Goal: Find specific page/section: Find specific page/section

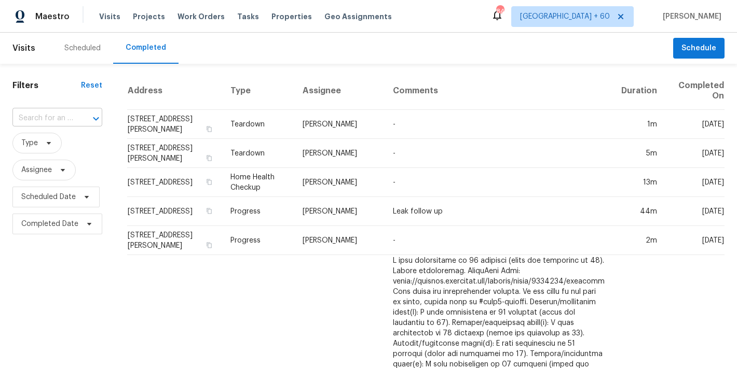
click at [57, 122] on input "text" at bounding box center [42, 118] width 61 height 16
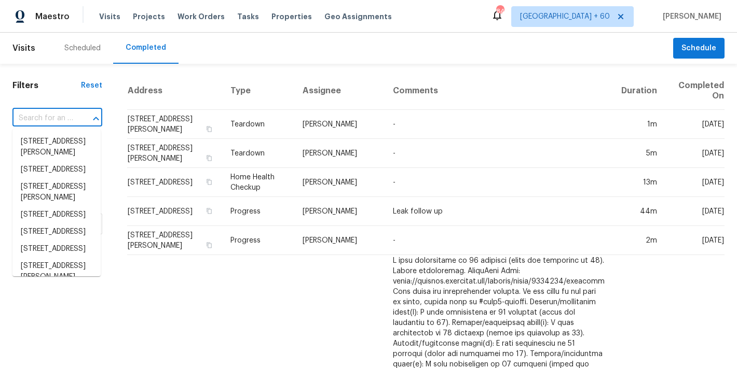
paste input "[STREET_ADDRESS]"
type input "[STREET_ADDRESS]"
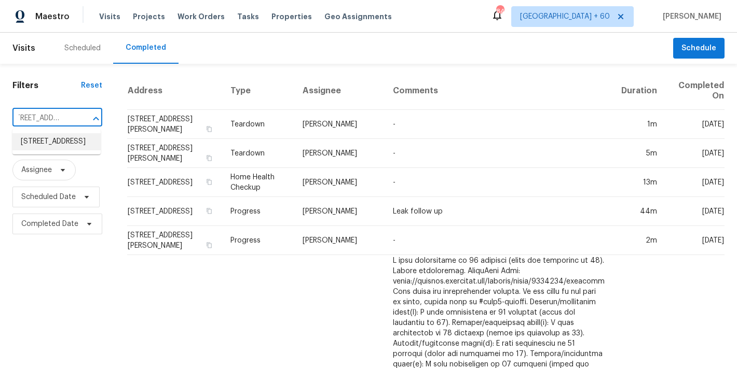
click at [62, 150] on li "[STREET_ADDRESS]" at bounding box center [56, 141] width 88 height 17
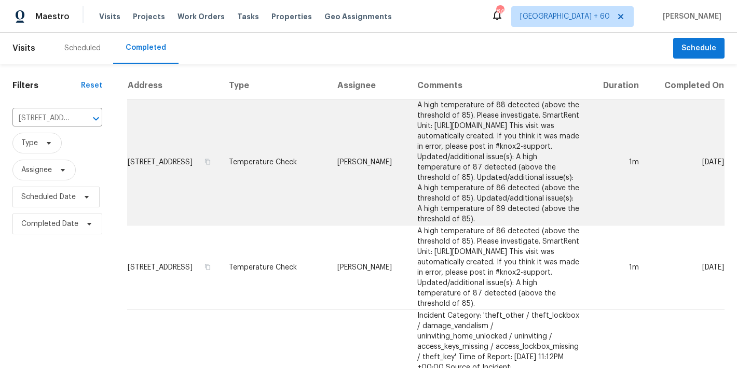
click at [154, 159] on td "[STREET_ADDRESS]" at bounding box center [173, 163] width 93 height 126
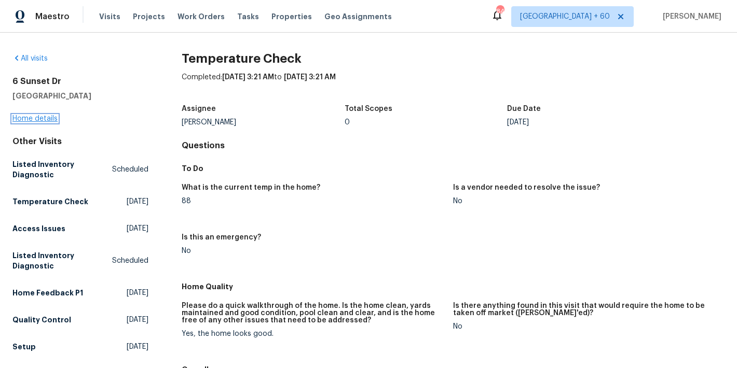
click at [43, 120] on link "Home details" at bounding box center [34, 118] width 45 height 7
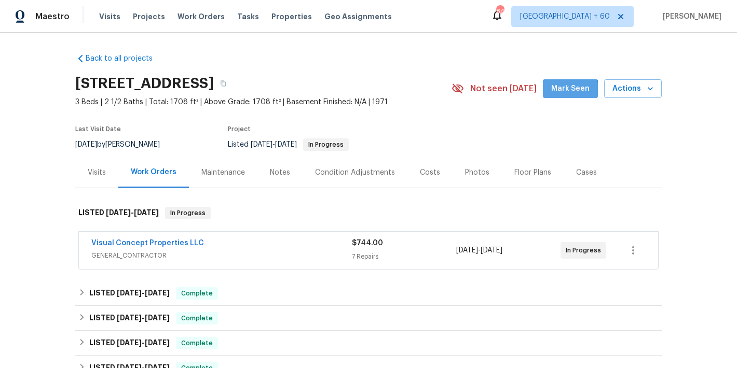
click at [569, 92] on span "Mark Seen" at bounding box center [570, 88] width 38 height 13
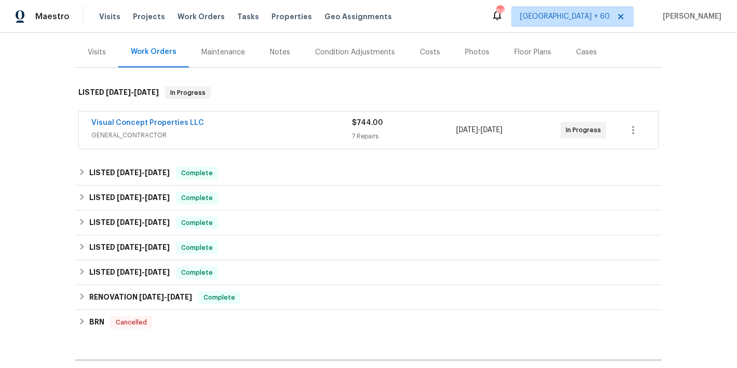
scroll to position [122, 0]
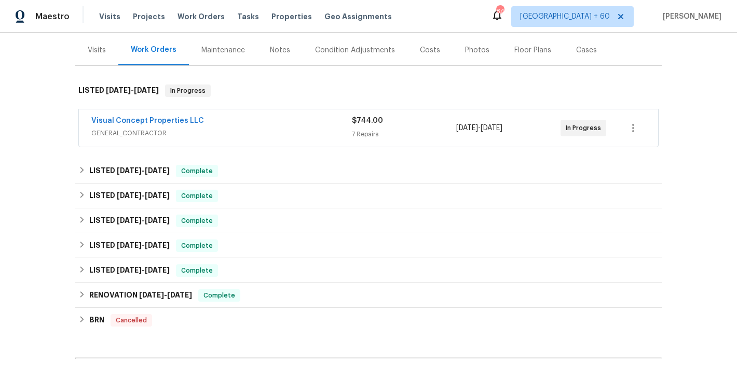
click at [312, 128] on span "GENERAL_CONTRACTOR" at bounding box center [221, 133] width 260 height 10
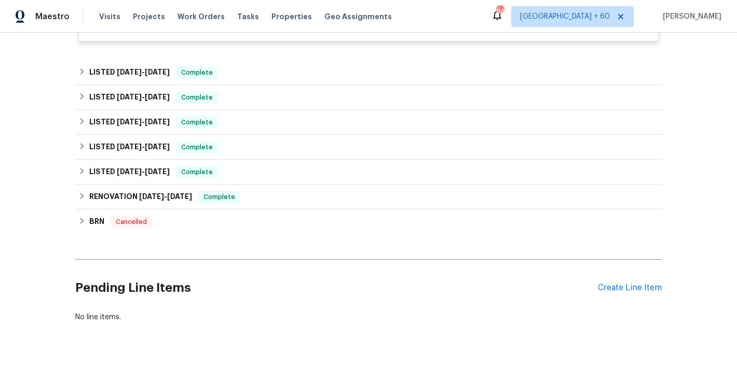
scroll to position [789, 0]
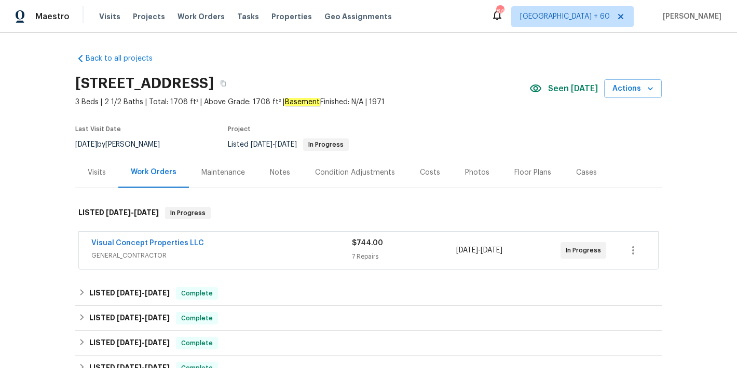
scroll to position [135, 0]
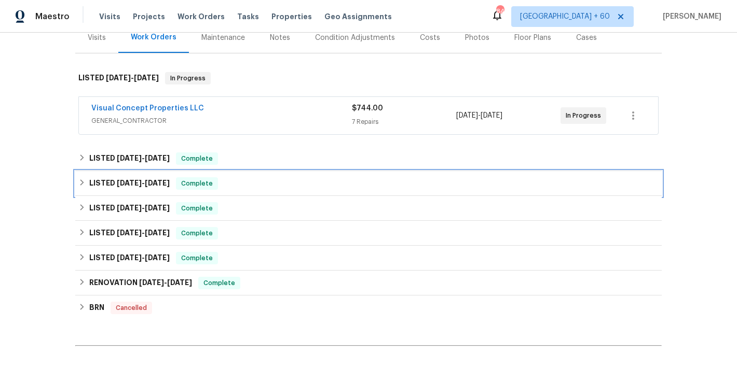
click at [241, 189] on div "LISTED [DATE] - [DATE] Complete" at bounding box center [368, 183] width 580 height 12
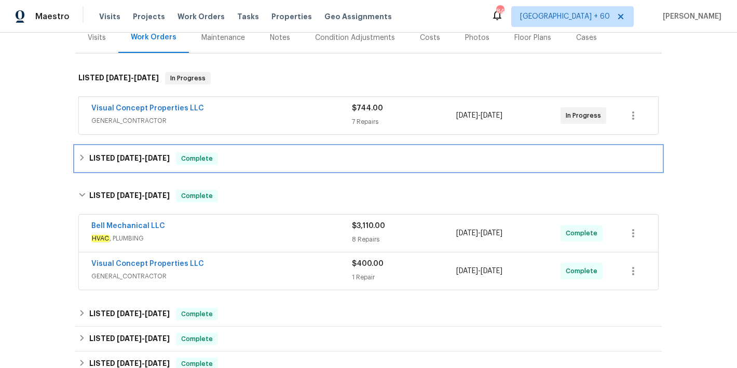
click at [253, 165] on div "LISTED [DATE] - [DATE] Complete" at bounding box center [368, 158] width 586 height 25
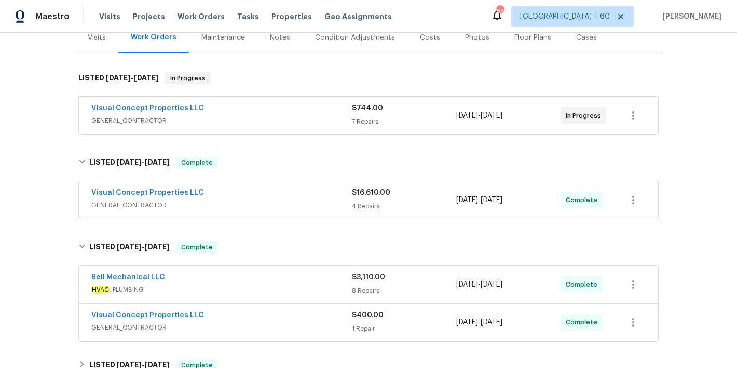
click at [108, 22] on div "Visits Projects Work Orders Tasks Properties Geo Assignments" at bounding box center [251, 16] width 305 height 21
click at [106, 18] on span "Visits" at bounding box center [109, 16] width 21 height 10
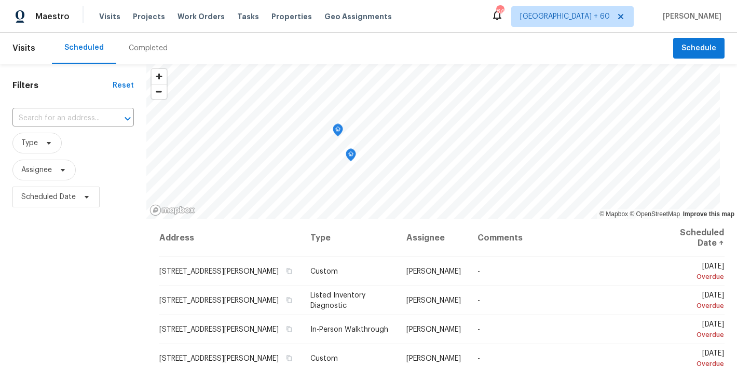
click at [133, 52] on div "Completed" at bounding box center [148, 48] width 39 height 10
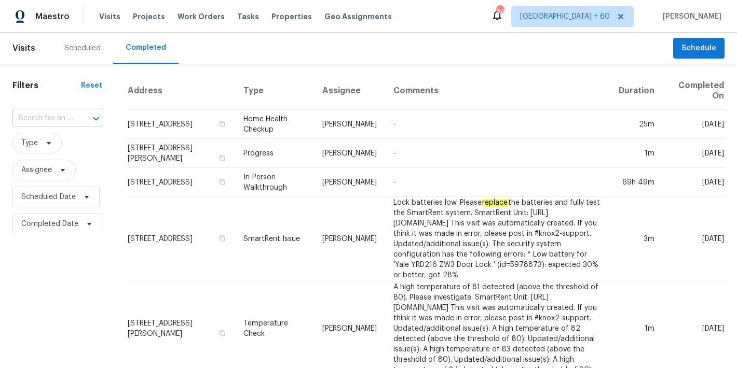
click at [45, 116] on input "text" at bounding box center [42, 118] width 61 height 16
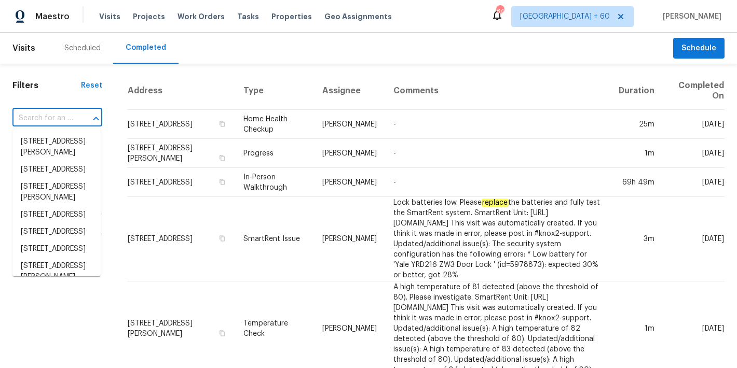
paste input "12511 Calvert Hills Dr, Beltsville, MD 20705"
type input "12511 Calvert Hills Dr, Beltsville, MD 20705"
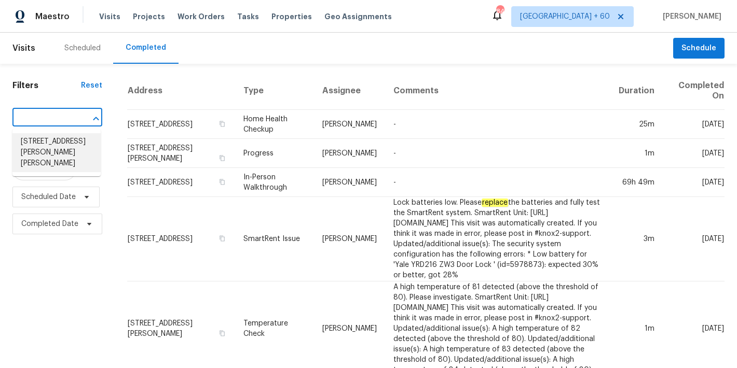
click at [49, 149] on li "12511 Calvert Hills Dr, Beltsville, MD 20705" at bounding box center [56, 152] width 88 height 39
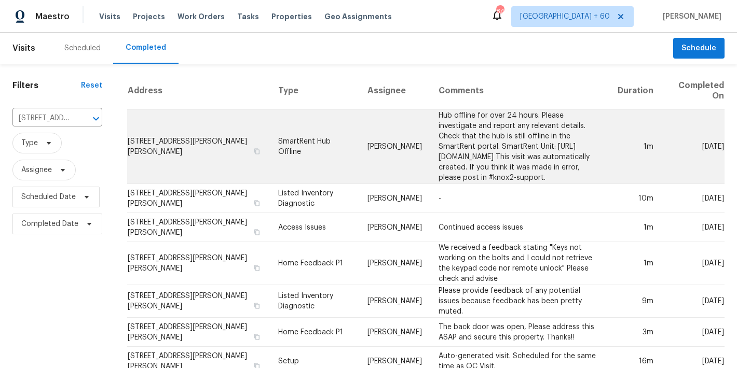
click at [156, 143] on td "12511 Calvert Hills Dr, Beltsville, MD 20705" at bounding box center [198, 147] width 143 height 74
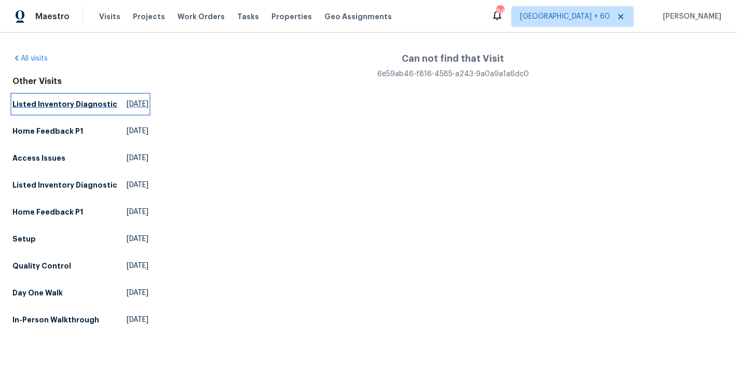
click at [32, 114] on link "Listed Inventory Diagnostic Thu, Jul 31 2025" at bounding box center [80, 104] width 136 height 19
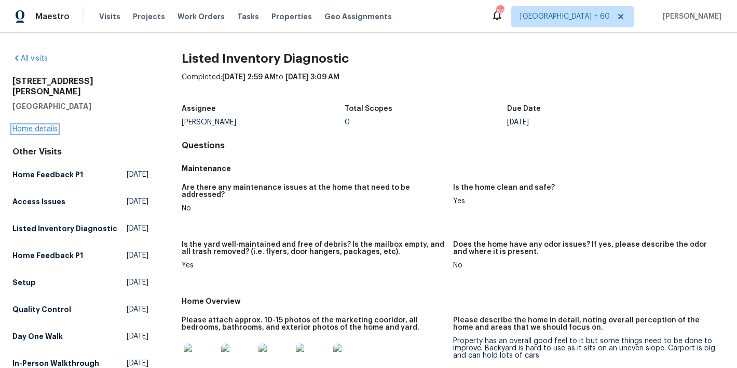
click at [38, 126] on link "Home details" at bounding box center [34, 129] width 45 height 7
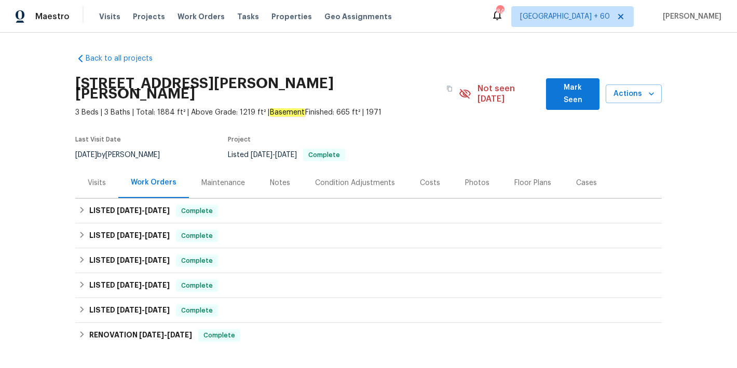
click at [568, 90] on span "Mark Seen" at bounding box center [572, 93] width 37 height 25
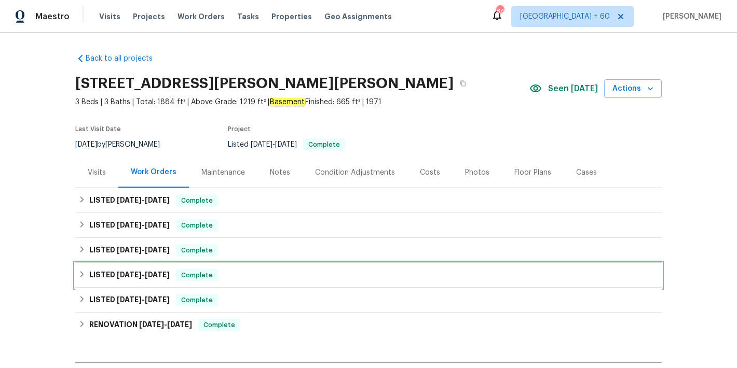
click at [227, 275] on div "LISTED 3/25/25 - 3/27/25 Complete" at bounding box center [368, 275] width 580 height 12
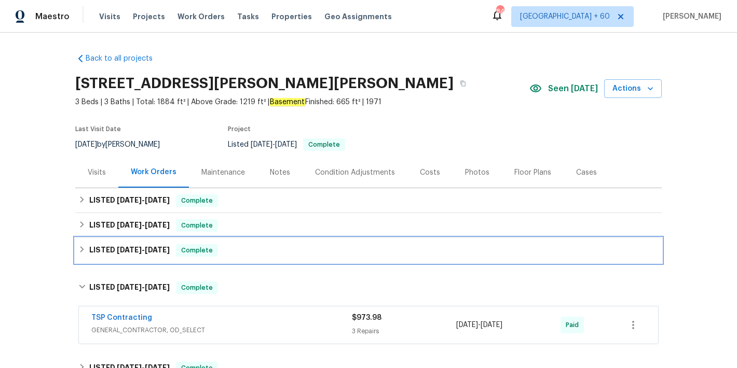
click at [241, 256] on div "LISTED 5/27/25 - 5/30/25 Complete" at bounding box center [368, 250] width 580 height 12
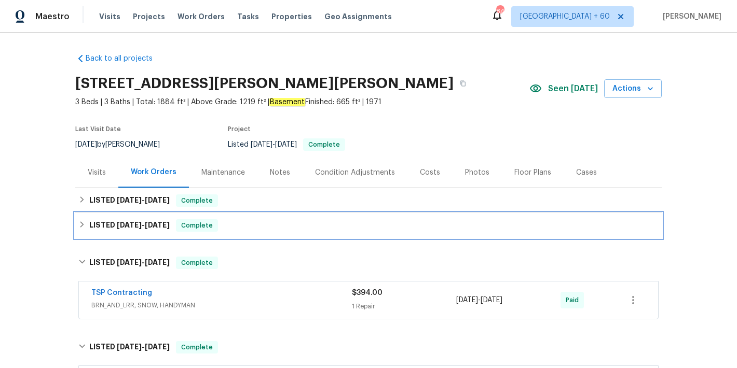
click at [253, 229] on div "LISTED 6/25/25 - 6/26/25 Complete" at bounding box center [368, 225] width 580 height 12
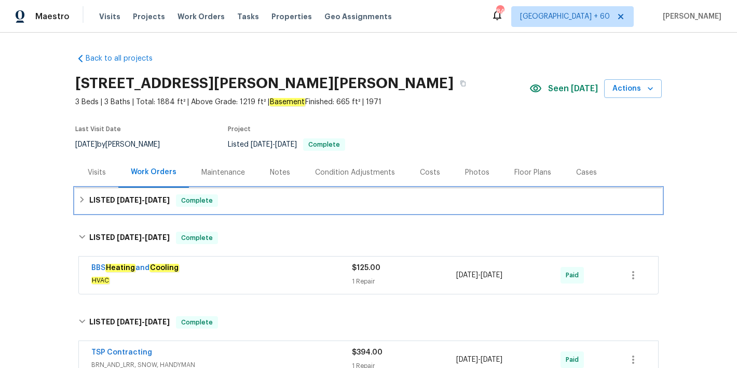
click at [279, 202] on div "LISTED 7/30/25 - 8/5/25 Complete" at bounding box center [368, 201] width 580 height 12
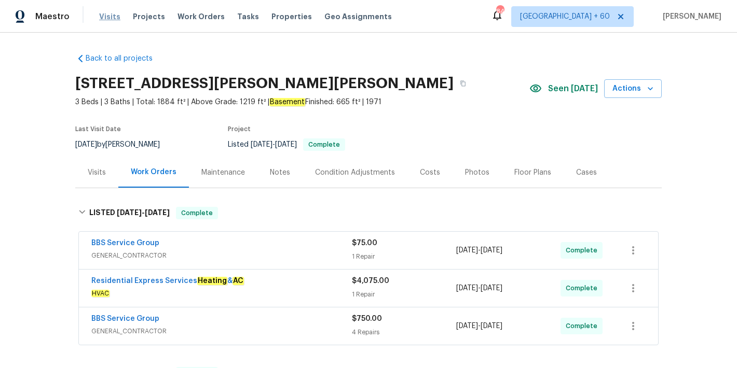
click at [108, 19] on span "Visits" at bounding box center [109, 16] width 21 height 10
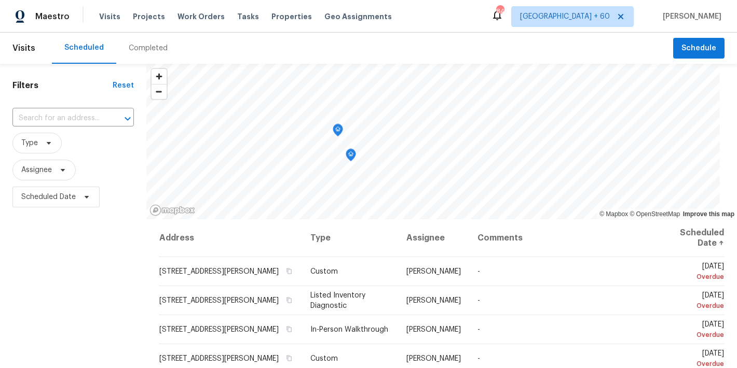
click at [153, 50] on div "Completed" at bounding box center [148, 48] width 39 height 10
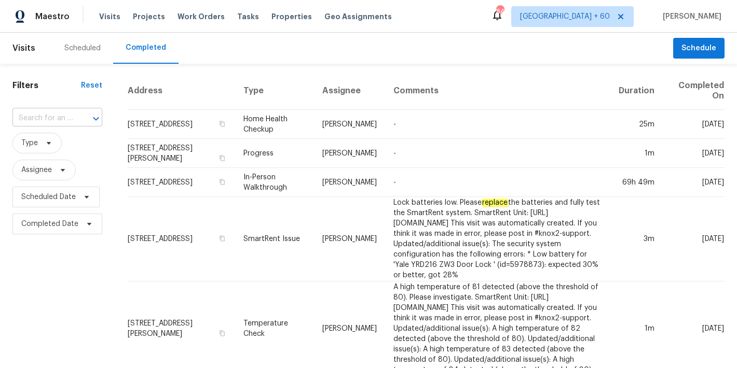
click at [54, 113] on input "text" at bounding box center [42, 118] width 61 height 16
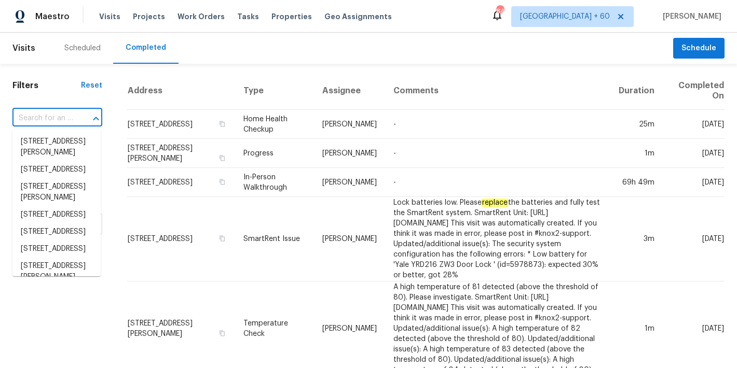
paste input "437 El Llano Ln NW, Los Ranchos, NM 87107"
type input "437 El Llano Ln NW, Los Ranchos, NM 87107"
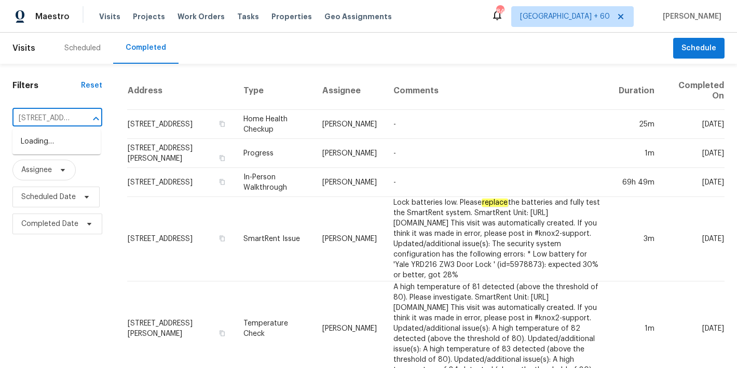
scroll to position [0, 94]
click at [45, 150] on li "437 El Llano Ln NW, Los Ranchos, NM 87107" at bounding box center [56, 141] width 88 height 17
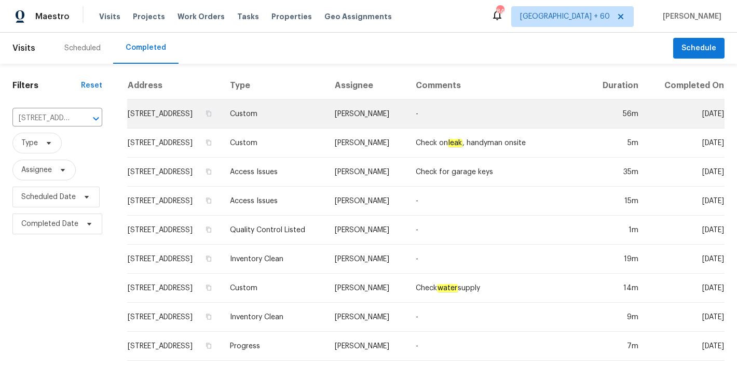
click at [157, 120] on td "437 El Llano Ln NW, Los Ranchos, NM 87107" at bounding box center [174, 114] width 94 height 29
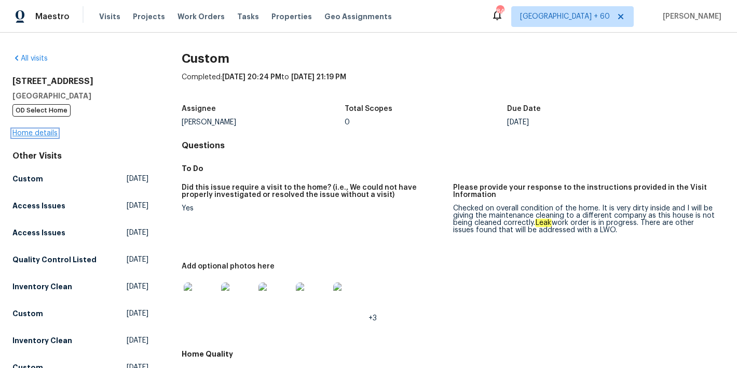
click at [25, 134] on link "Home details" at bounding box center [34, 133] width 45 height 7
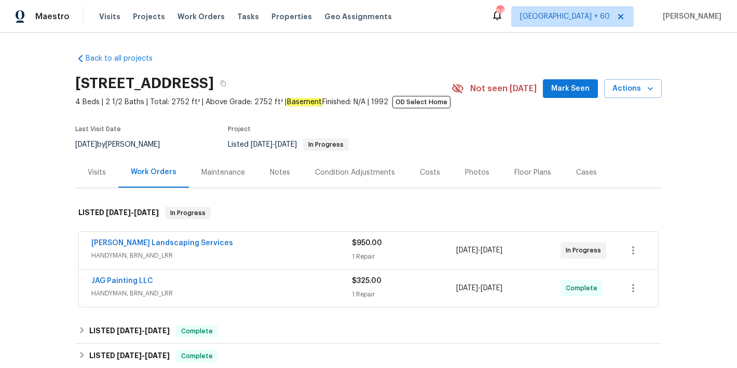
click at [561, 90] on span "Mark Seen" at bounding box center [570, 88] width 38 height 13
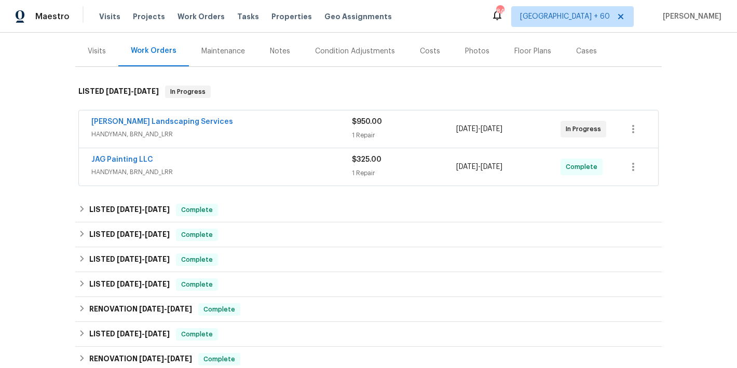
scroll to position [123, 0]
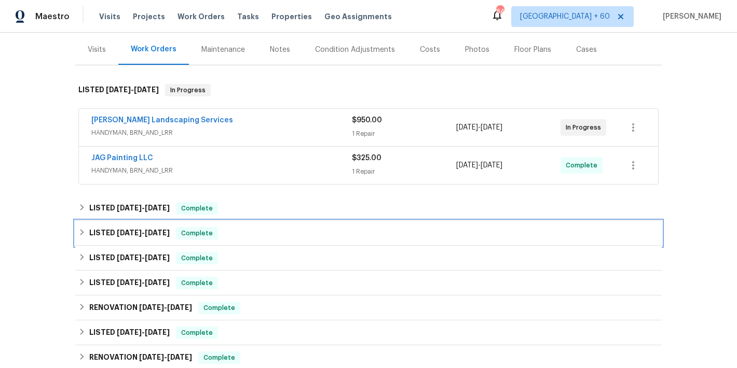
click at [233, 238] on div "LISTED 7/1/25 - 7/3/25 Complete" at bounding box center [368, 233] width 580 height 12
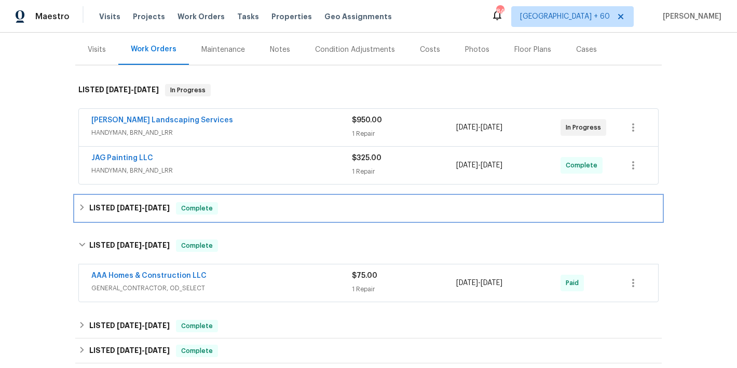
click at [243, 202] on div "LISTED 7/1/25 - 7/3/25 Complete" at bounding box center [368, 208] width 586 height 25
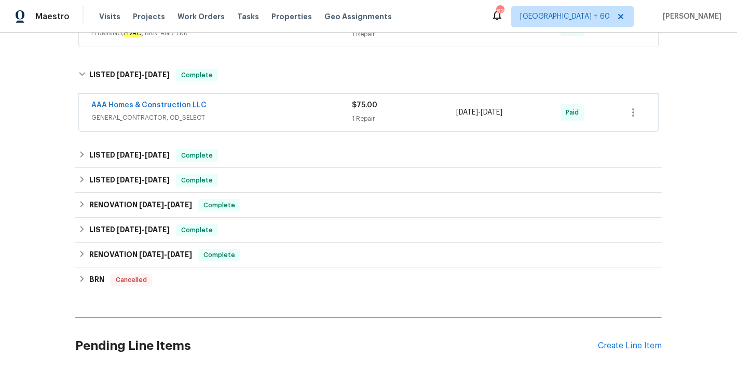
scroll to position [139, 0]
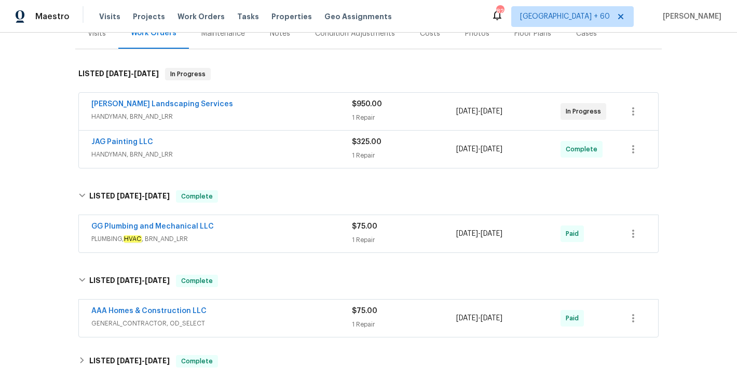
click at [260, 232] on div "GG Plumbing and Mechanical LLC" at bounding box center [221, 227] width 260 height 12
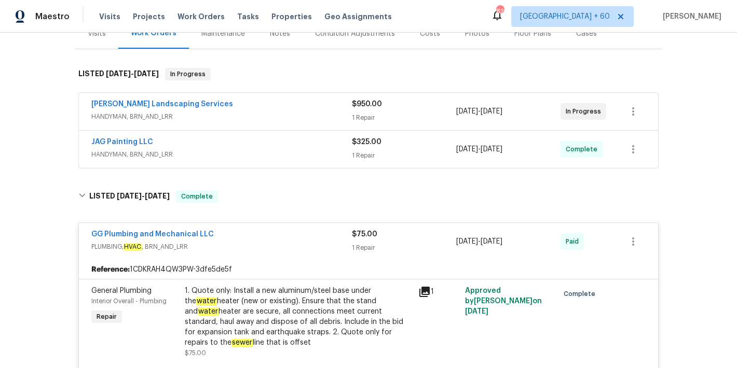
click at [318, 148] on div "JAG Painting LLC" at bounding box center [221, 143] width 260 height 12
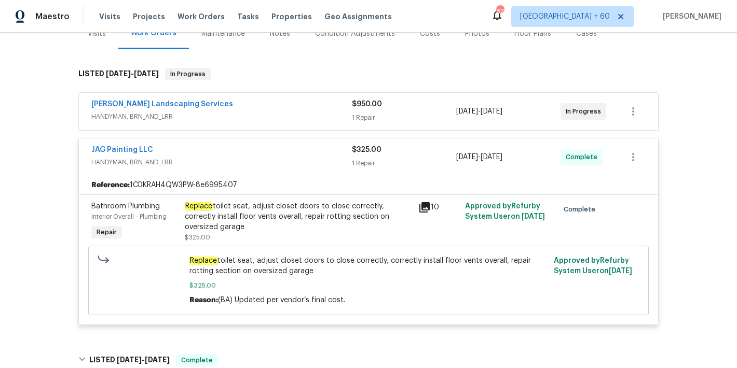
click at [308, 108] on div "Rodriguez Landscaping Services" at bounding box center [221, 105] width 260 height 12
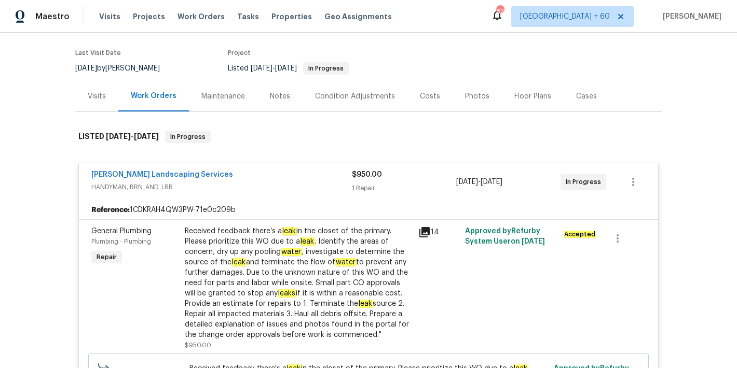
scroll to position [0, 0]
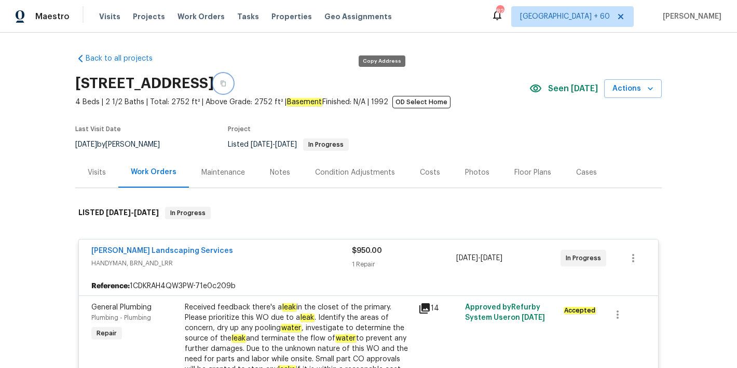
click at [226, 82] on icon "button" at bounding box center [222, 84] width 5 height 6
click at [104, 21] on span "Visits" at bounding box center [109, 16] width 21 height 10
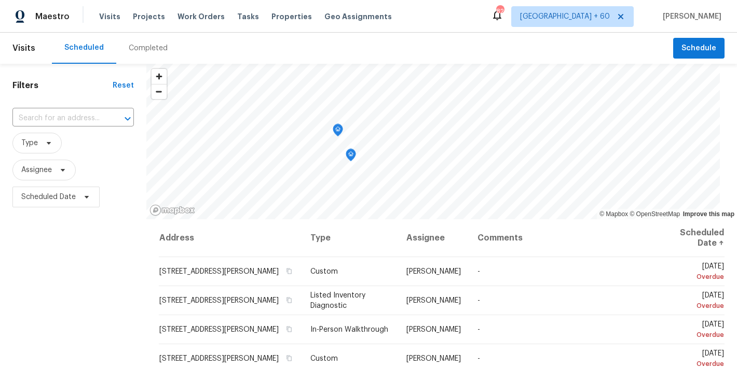
click at [147, 52] on div "Completed" at bounding box center [148, 48] width 39 height 10
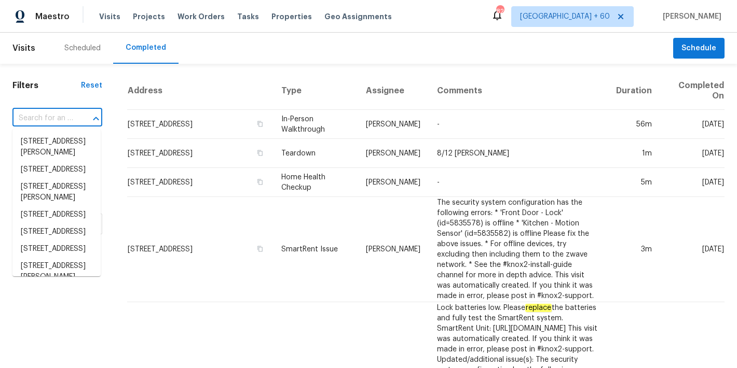
click at [53, 114] on input "text" at bounding box center [42, 118] width 61 height 16
paste input "13 Whitaker Cv, Avon Lake, OH 44012"
type input "13 Whitaker Cv, Avon Lake, OH 44012"
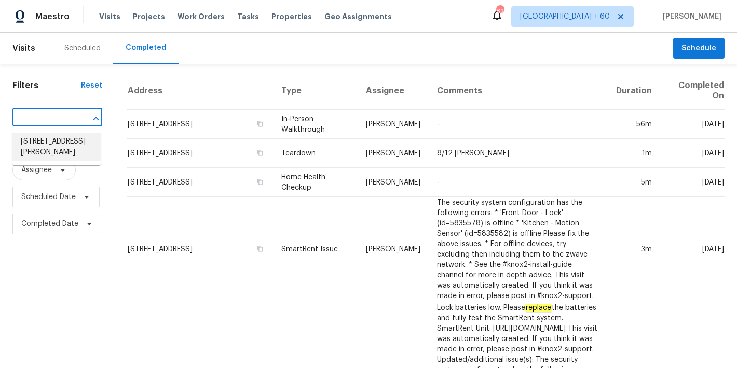
click at [61, 142] on li "13 Whitaker Cv, Avon Lake, OH 44012" at bounding box center [56, 147] width 88 height 28
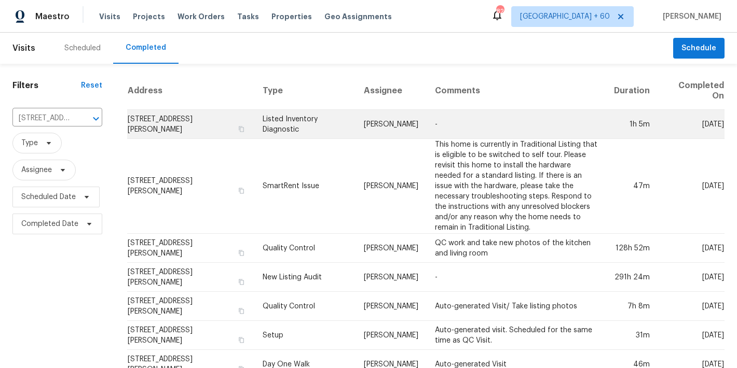
click at [147, 116] on td "13 Whitaker Cv, Avon Lake, OH 44012" at bounding box center [190, 124] width 127 height 29
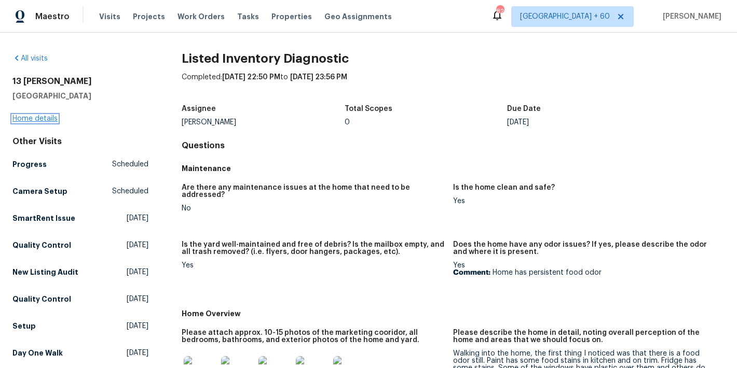
click at [22, 120] on link "Home details" at bounding box center [34, 118] width 45 height 7
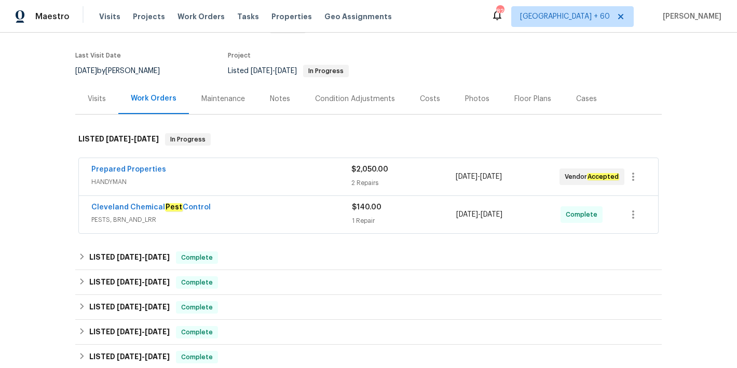
scroll to position [98, 0]
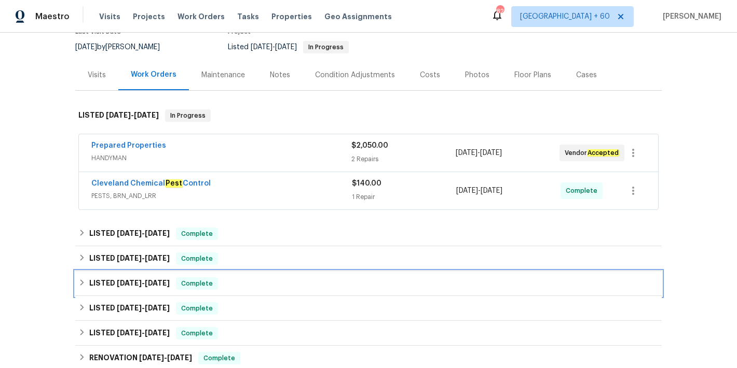
click at [225, 289] on div "LISTED 5/6/25 - 5/8/25 Complete" at bounding box center [368, 284] width 580 height 12
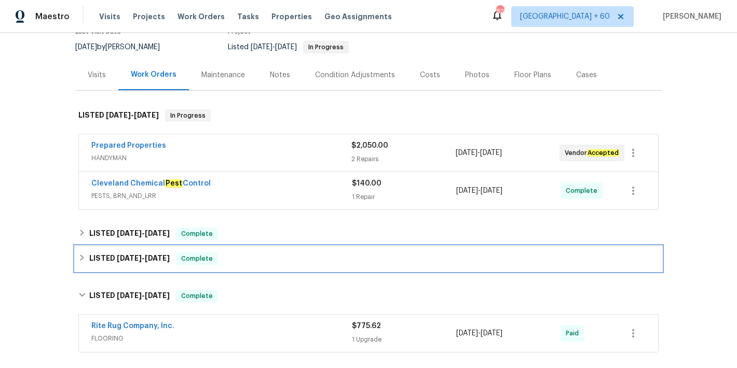
click at [223, 262] on div "LISTED 5/7/25 - 5/9/25 Complete" at bounding box center [368, 259] width 580 height 12
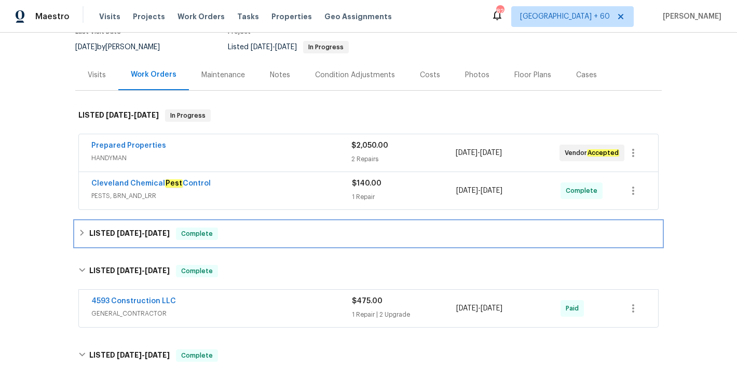
click at [301, 234] on div "LISTED 6/20/25 - 6/20/25 Complete" at bounding box center [368, 234] width 580 height 12
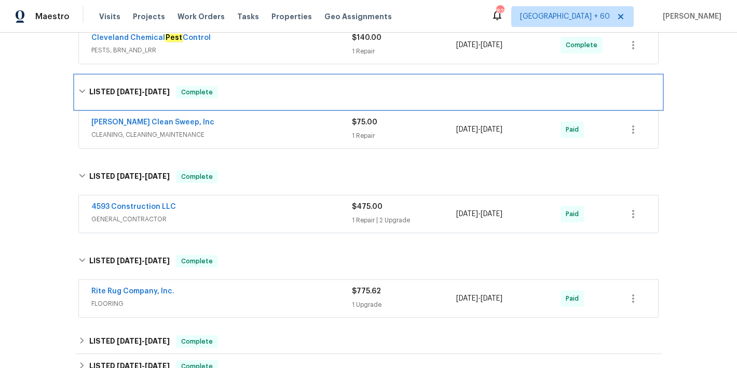
scroll to position [176, 0]
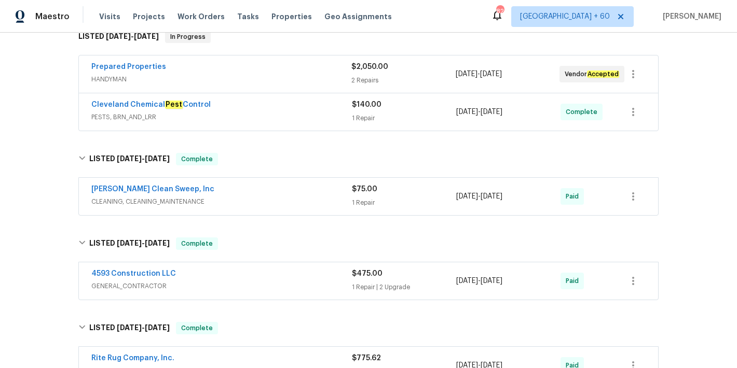
click at [312, 109] on div "Cleveland Chemical Pest Control" at bounding box center [221, 106] width 260 height 12
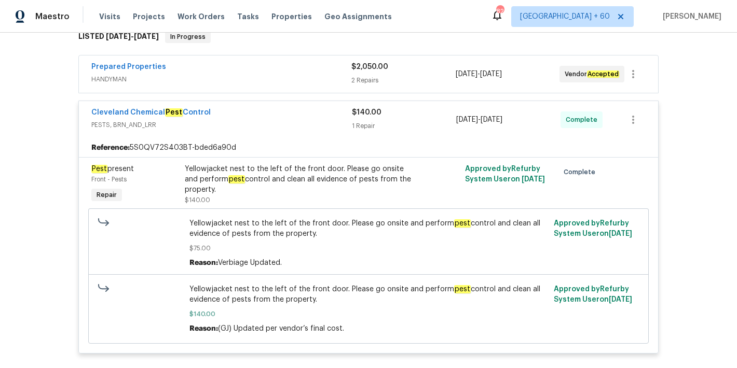
click at [310, 75] on span "HANDYMAN" at bounding box center [221, 79] width 260 height 10
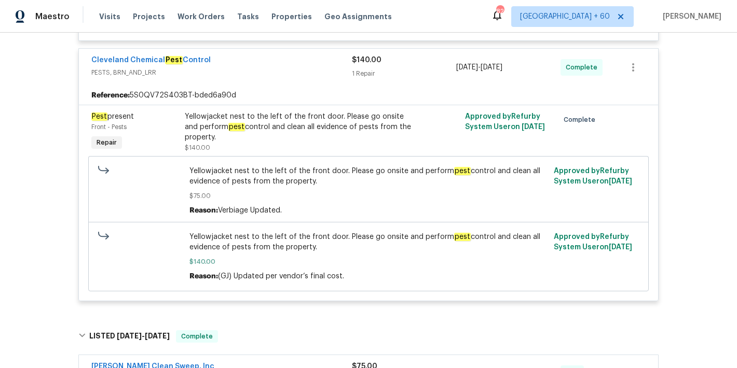
scroll to position [678, 0]
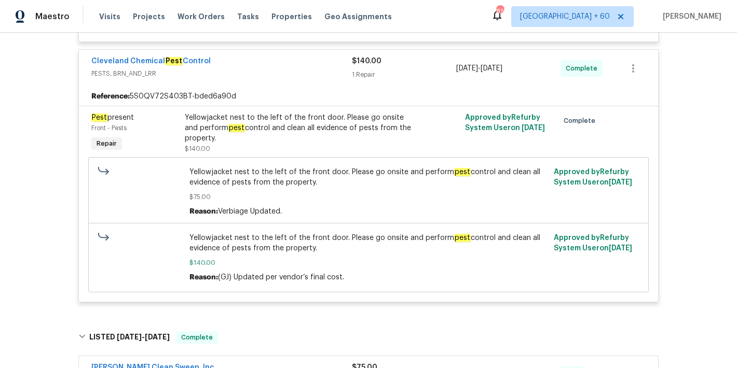
click at [307, 135] on div "Yellowjacket nest to the left of the front door. Please go onsite and perform p…" at bounding box center [298, 128] width 227 height 31
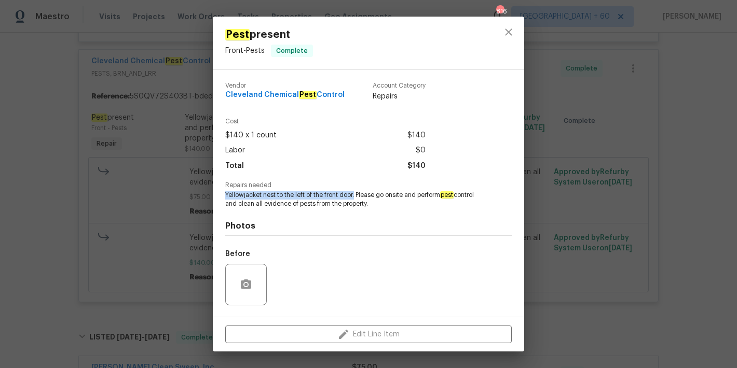
drag, startPoint x: 355, startPoint y: 195, endPoint x: 201, endPoint y: 195, distance: 154.6
click at [201, 195] on div "Pest present Front - Pests Complete Vendor Cleveland Chemical Pest Control Acco…" at bounding box center [368, 184] width 737 height 368
copy span "Yellowjacket nest to the left of the front door."
drag, startPoint x: 345, startPoint y: 95, endPoint x: 221, endPoint y: 95, distance: 124.5
click at [221, 95] on div "Vendor Cleveland Chemical Pest Control Account Category Repairs Cost $140 x 1 c…" at bounding box center [368, 193] width 311 height 247
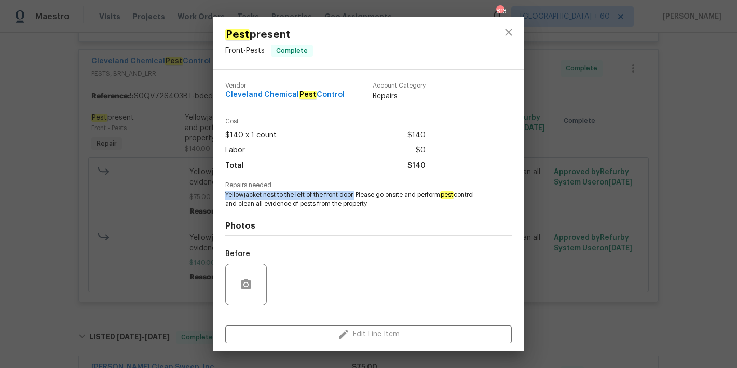
copy span "Cleveland Chemical Pest Control"
click at [514, 31] on icon "close" at bounding box center [508, 32] width 12 height 12
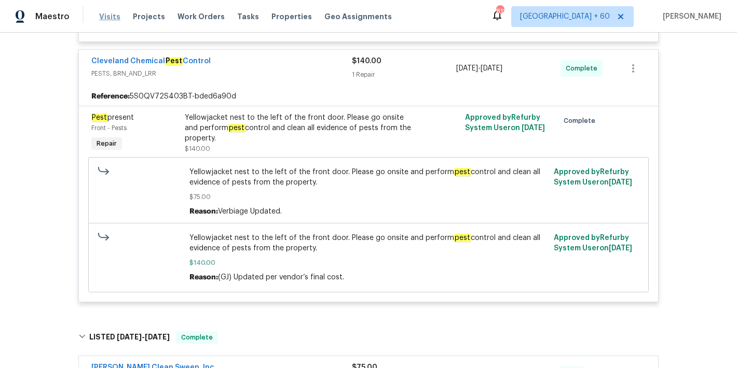
click at [114, 20] on span "Visits" at bounding box center [109, 16] width 21 height 10
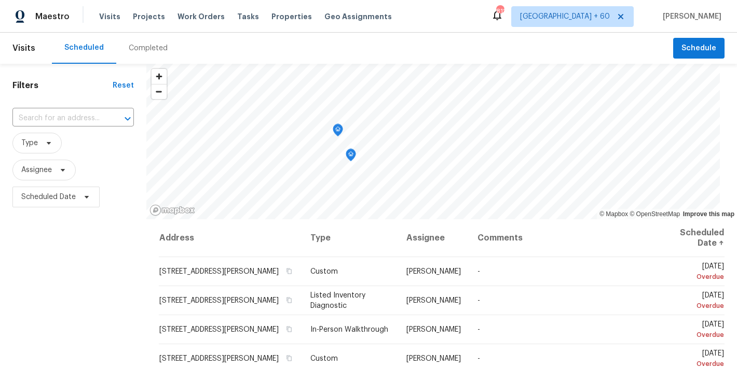
click at [159, 47] on div "Completed" at bounding box center [148, 48] width 39 height 10
